Goal: Transaction & Acquisition: Purchase product/service

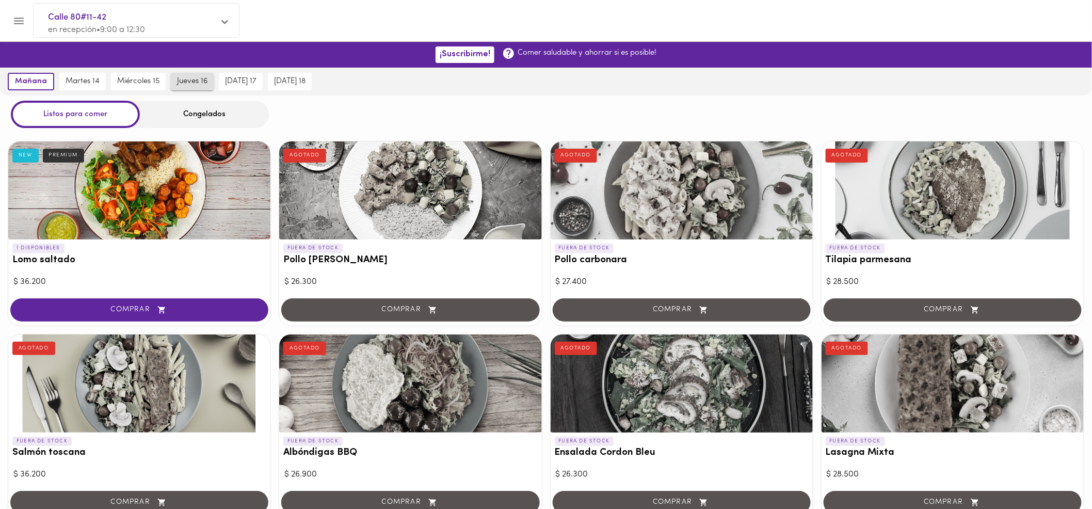
click at [200, 77] on span "jueves 16" at bounding box center [192, 81] width 30 height 9
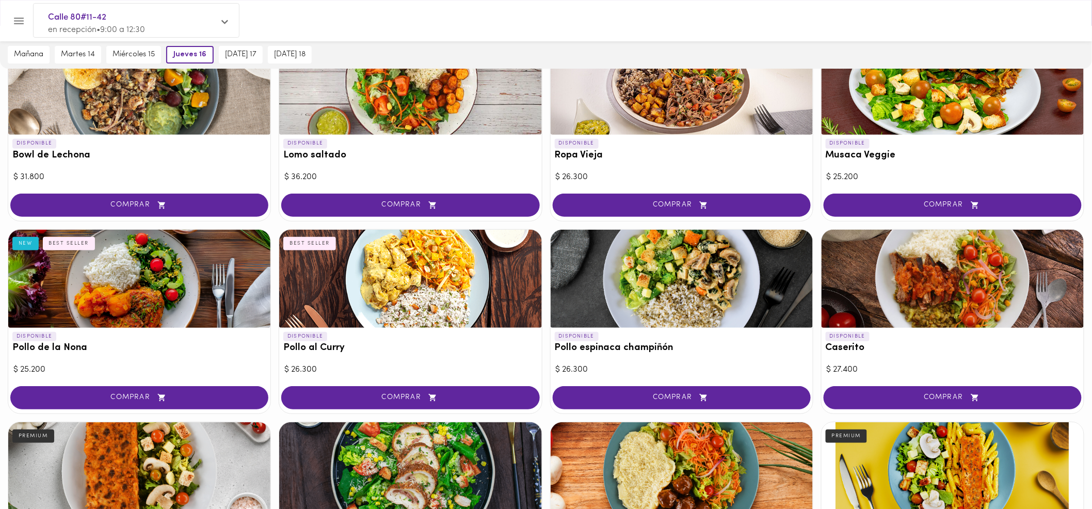
scroll to position [115, 0]
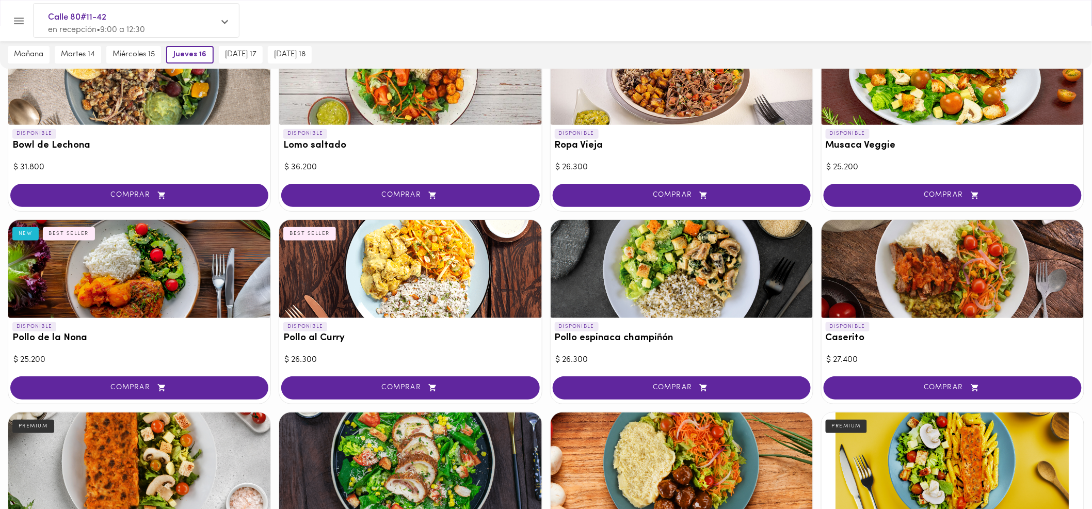
click at [666, 112] on div at bounding box center [682, 76] width 262 height 98
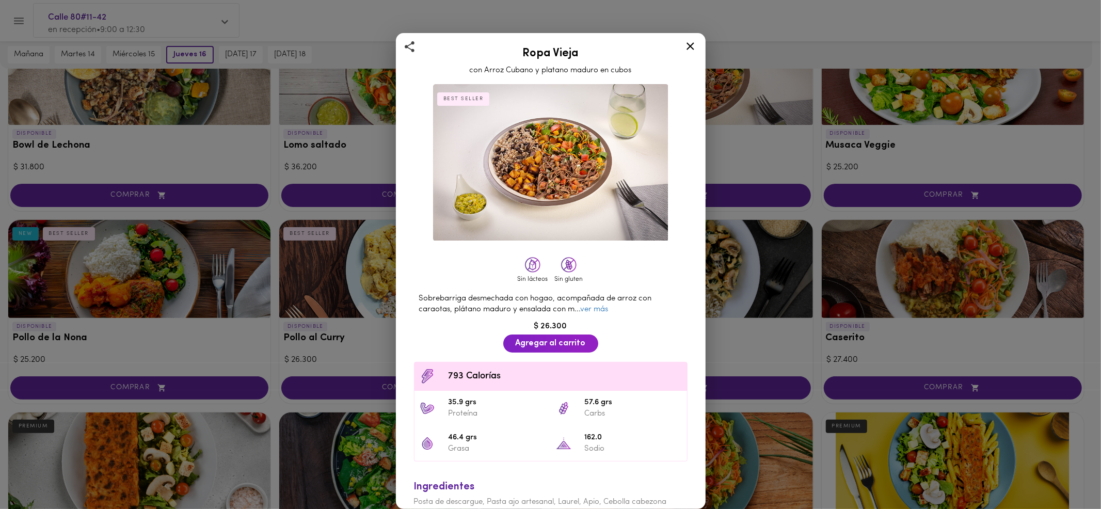
click at [686, 47] on icon at bounding box center [690, 46] width 13 height 13
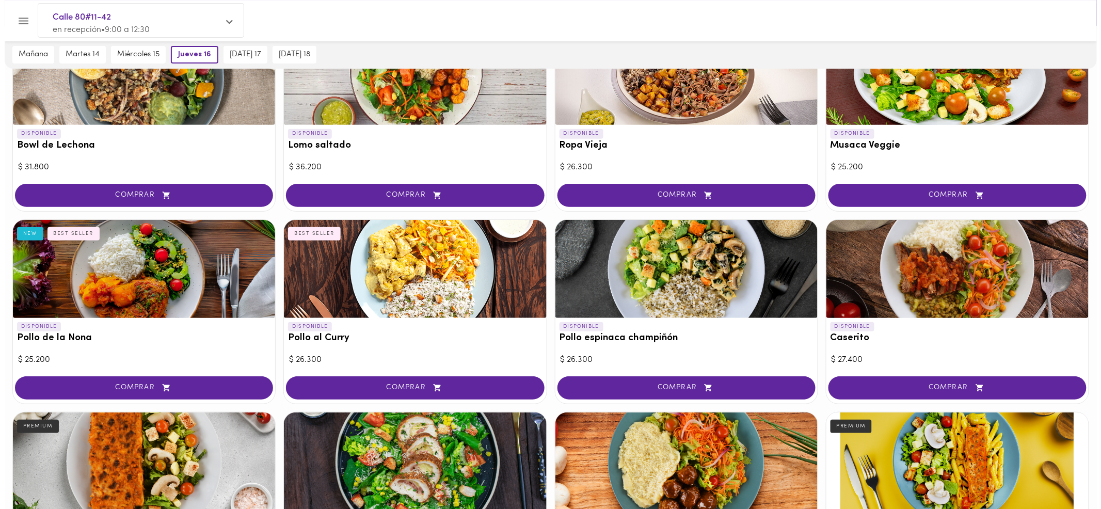
scroll to position [389, 0]
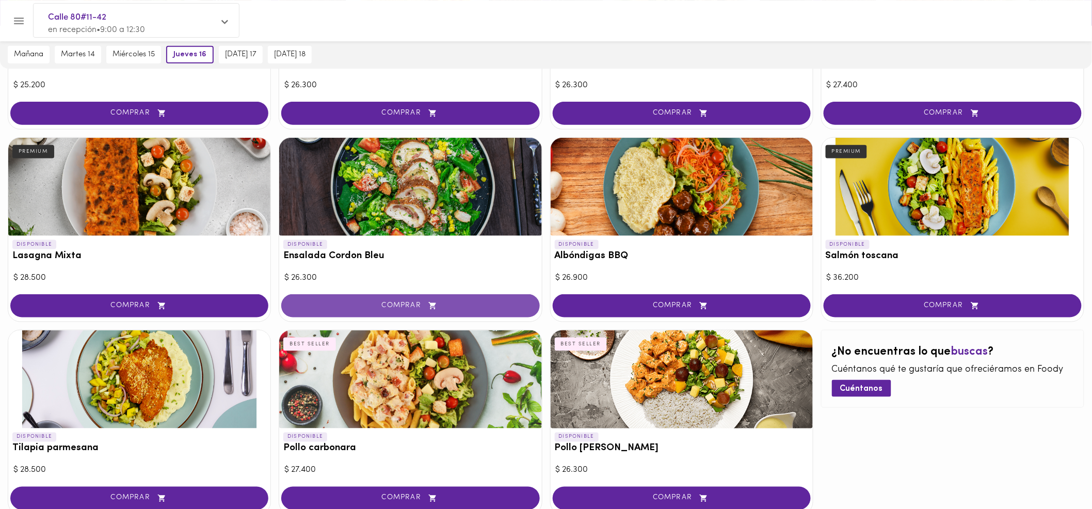
click at [419, 299] on button "COMPRAR" at bounding box center [410, 305] width 258 height 23
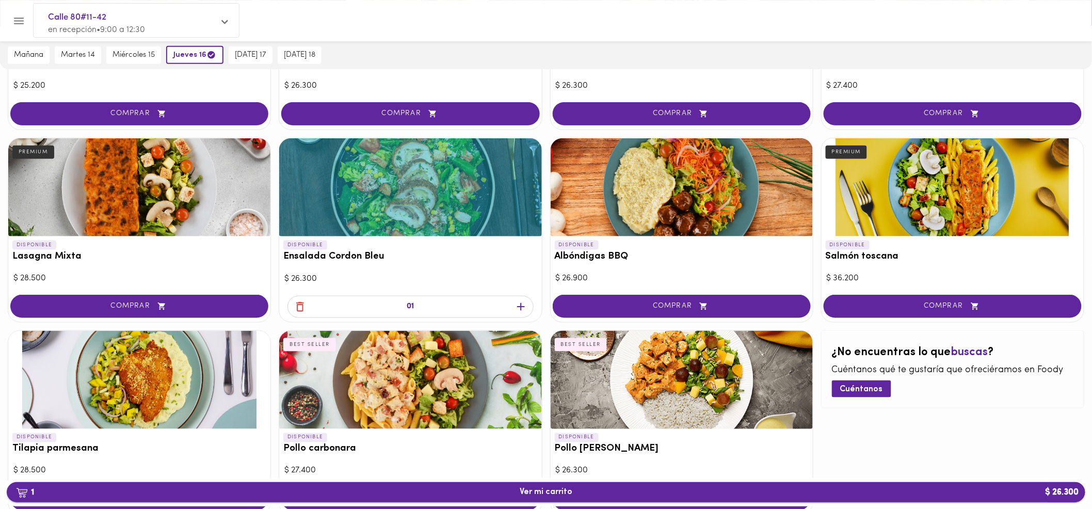
click at [570, 497] on span "1 Ver mi carrito $ 26.300" at bounding box center [546, 492] width 53 height 10
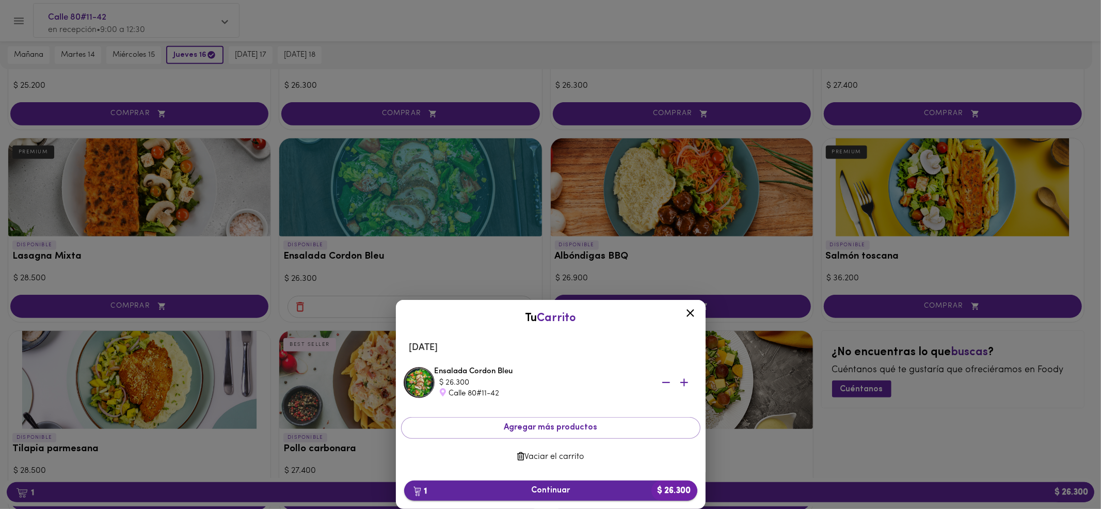
click at [538, 492] on span "1 Continuar $ 26.300" at bounding box center [550, 491] width 277 height 10
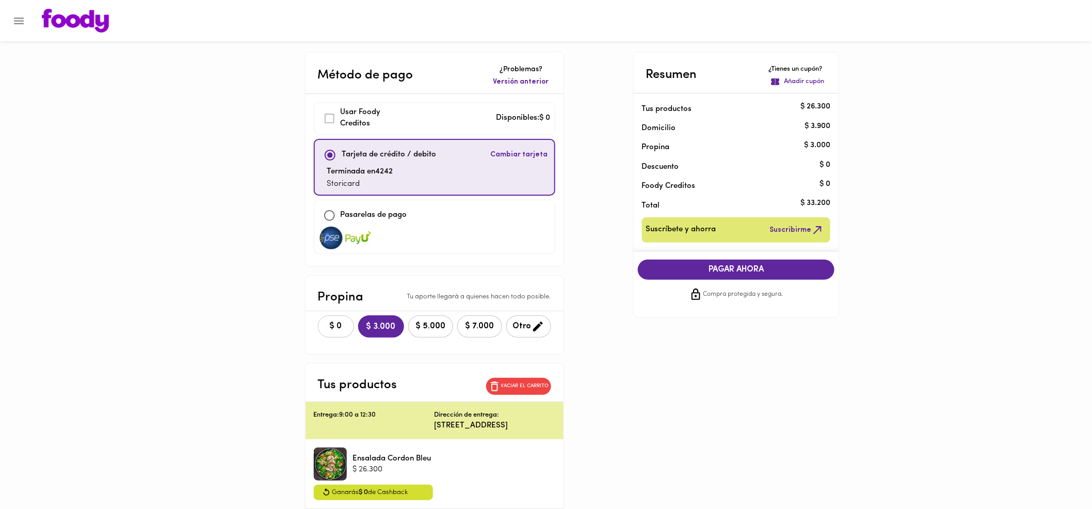
click at [325, 326] on span "$ 0" at bounding box center [336, 326] width 23 height 10
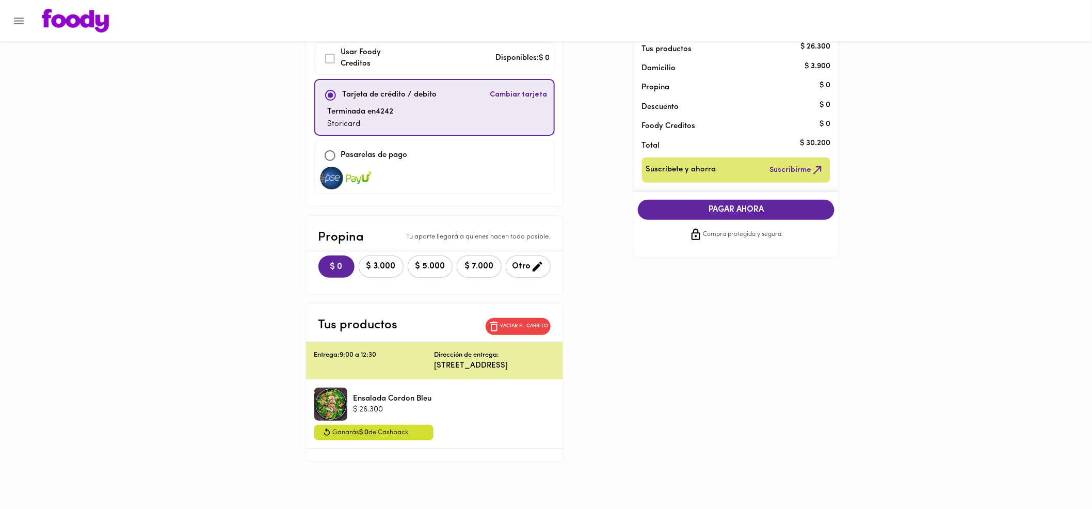
scroll to position [62, 0]
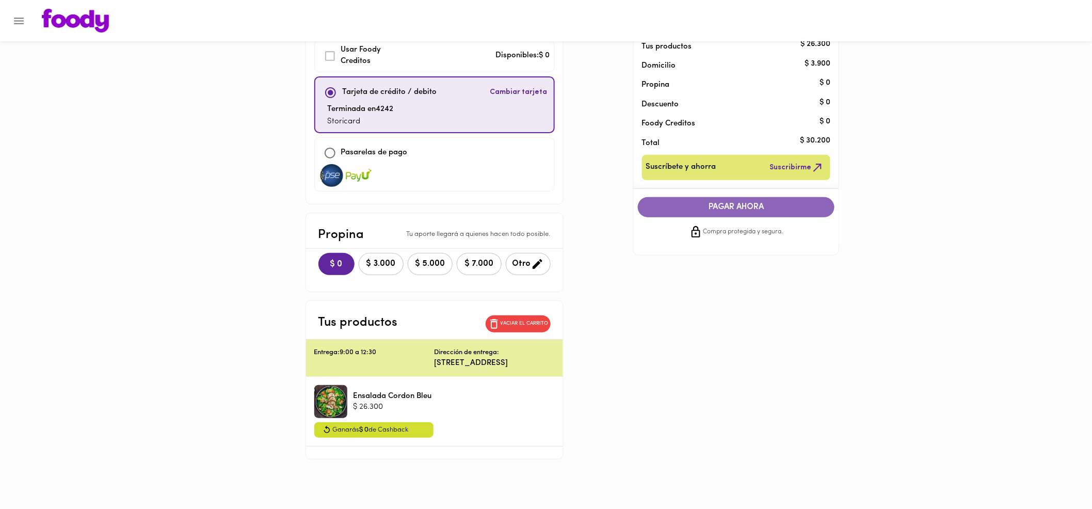
click at [695, 205] on span "PAGAR AHORA" at bounding box center [736, 207] width 176 height 10
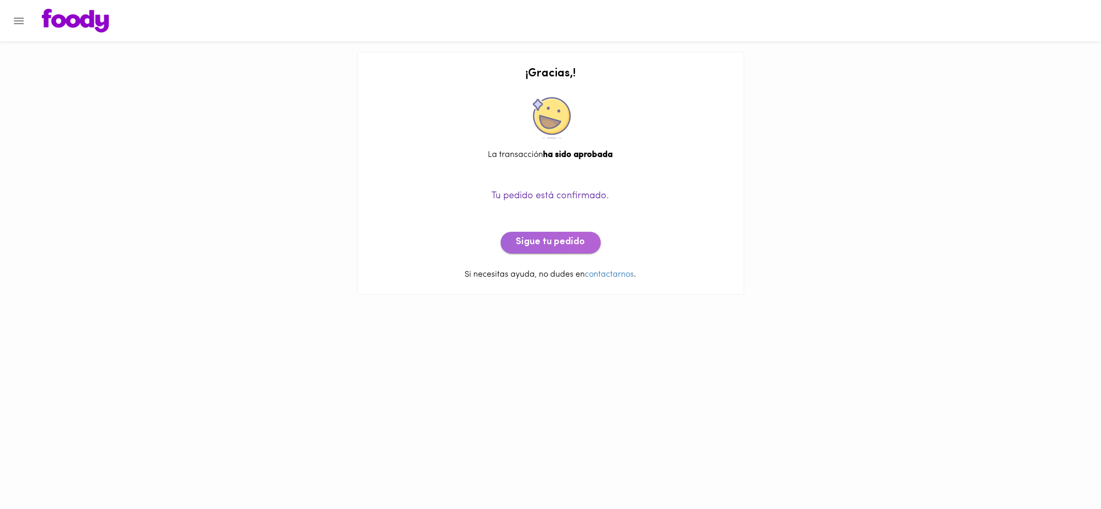
click at [563, 239] on span "Sigue tu pedido" at bounding box center [550, 242] width 69 height 11
